Goal: Information Seeking & Learning: Learn about a topic

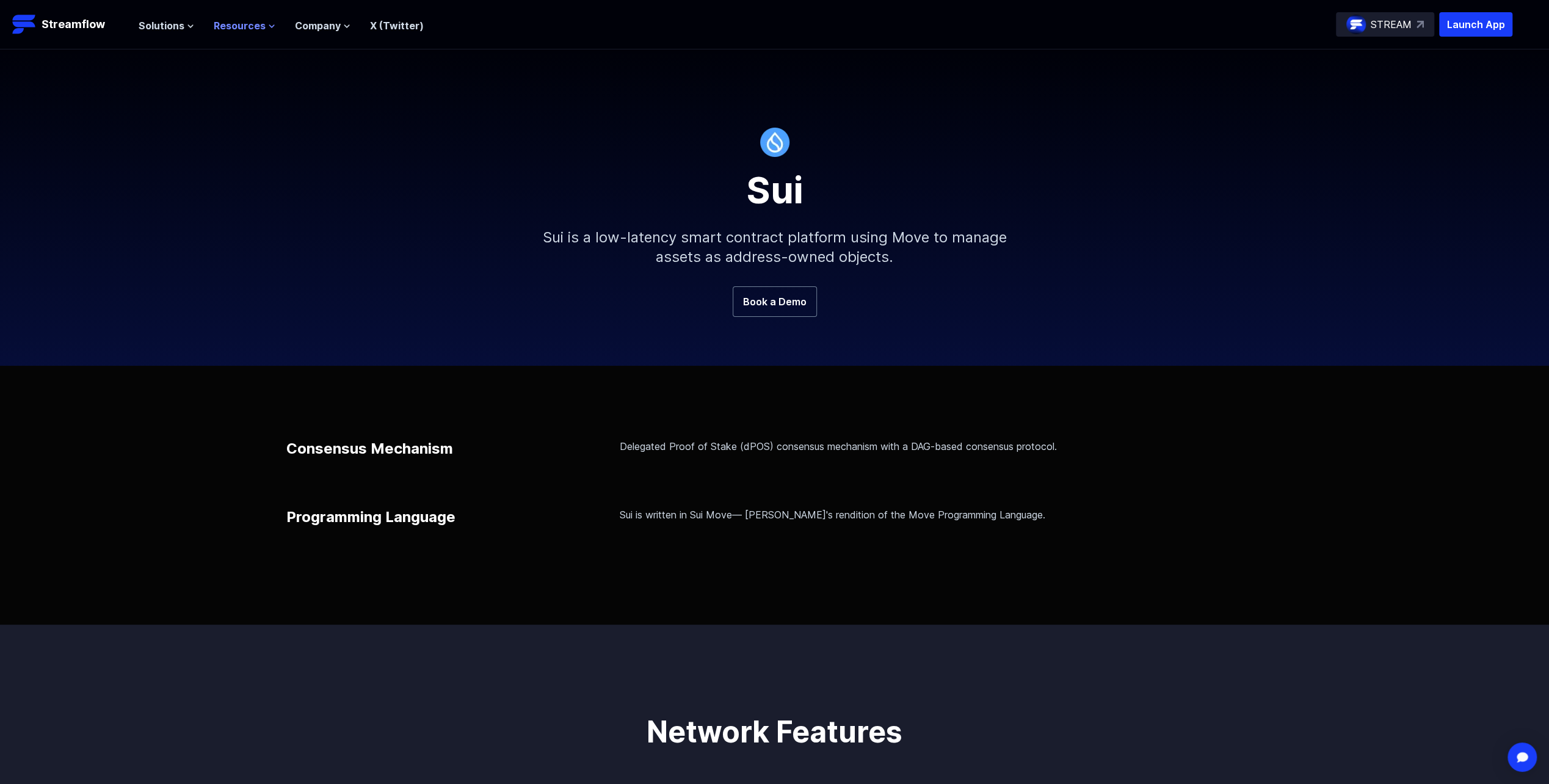
click at [239, 30] on span "Resources" at bounding box center [240, 25] width 52 height 15
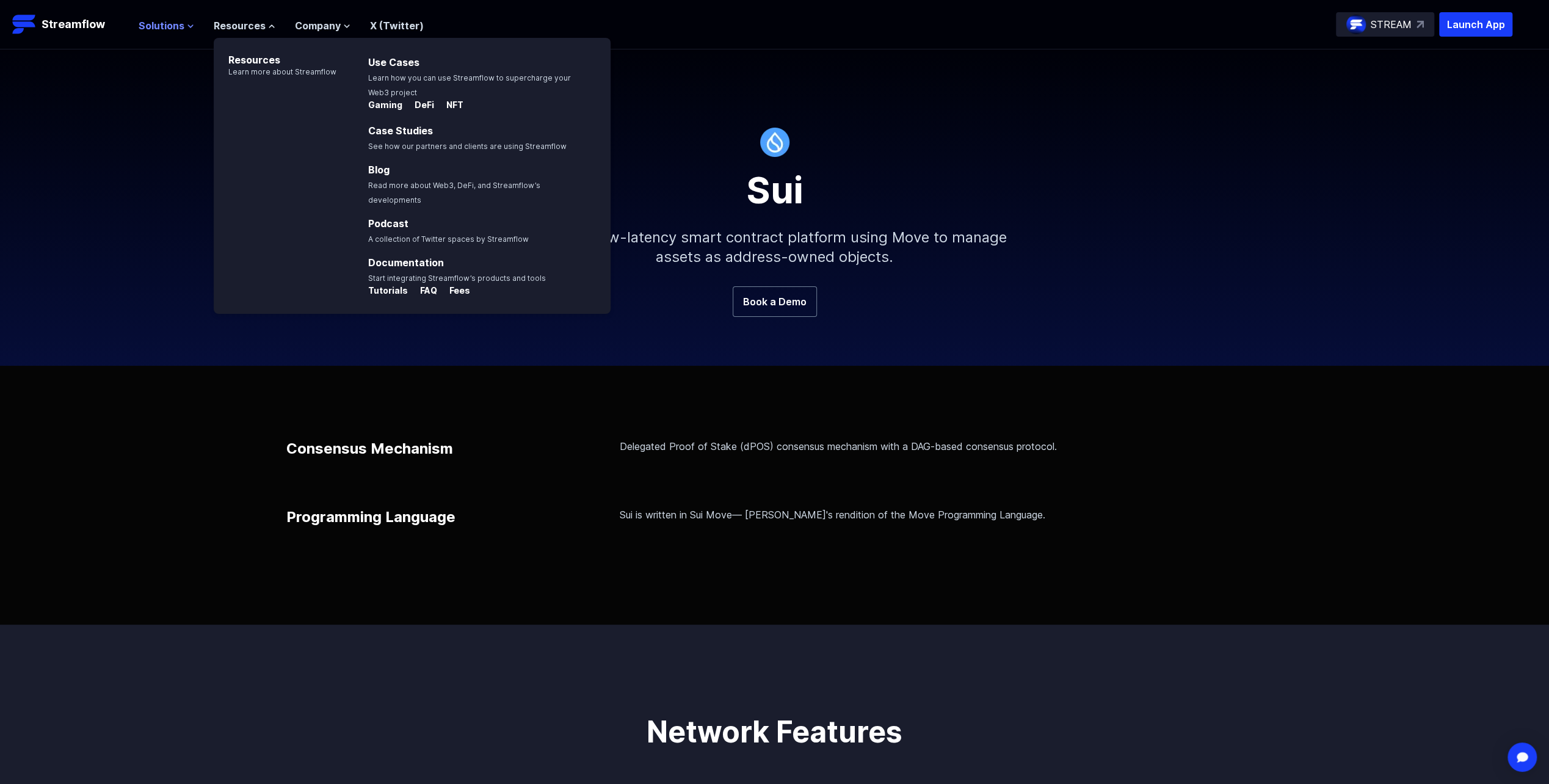
click at [163, 26] on span "Solutions" at bounding box center [161, 25] width 46 height 15
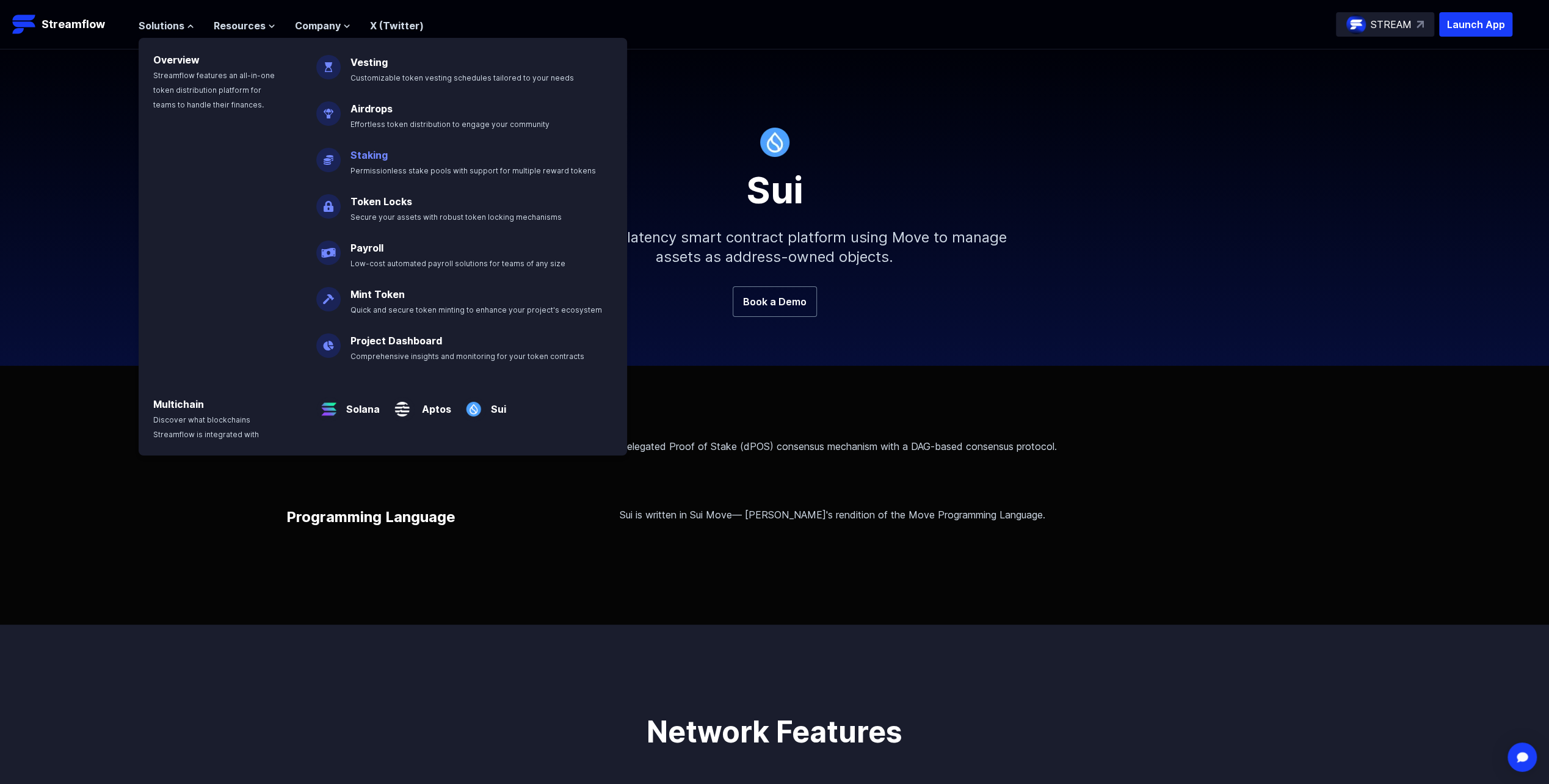
click at [373, 150] on link "Staking" at bounding box center [369, 155] width 37 height 12
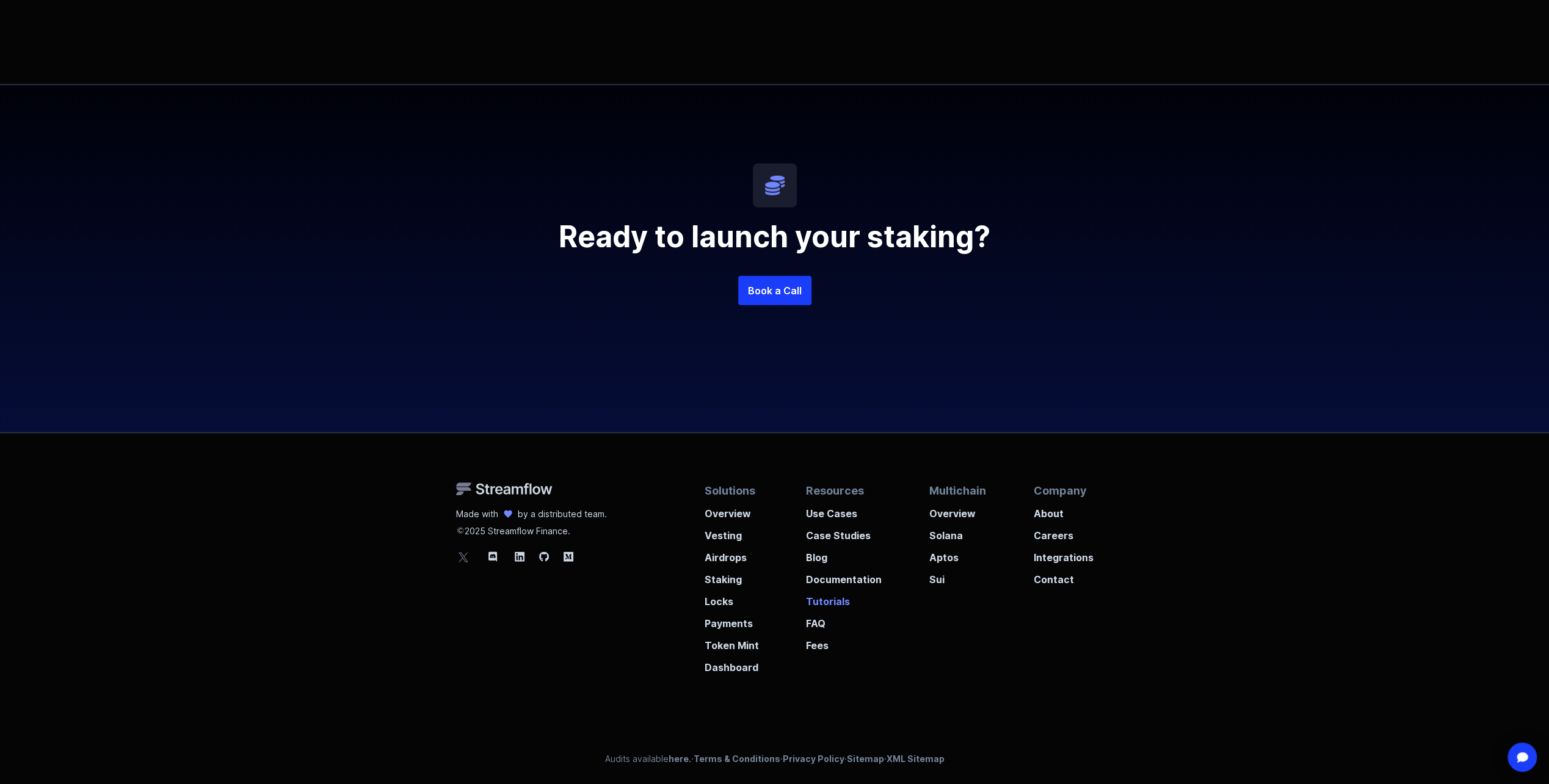
click at [846, 598] on p "Tutorials" at bounding box center [844, 597] width 76 height 22
